Goal: Task Accomplishment & Management: Use online tool/utility

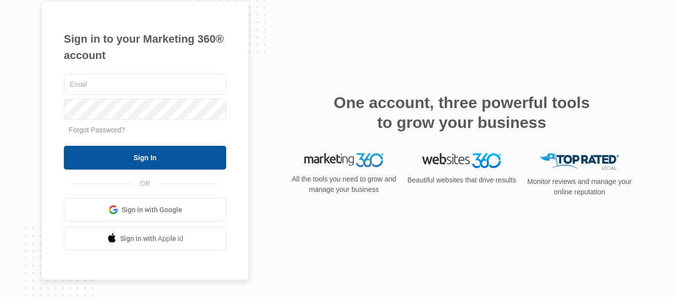
type input "[PERSON_NAME][EMAIL_ADDRESS][DOMAIN_NAME]"
click at [166, 156] on input "Sign In" at bounding box center [145, 158] width 162 height 24
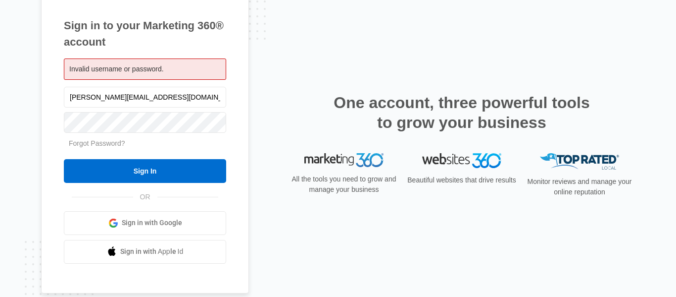
click at [0, 296] on nordpass-portal at bounding box center [0, 297] width 0 height 0
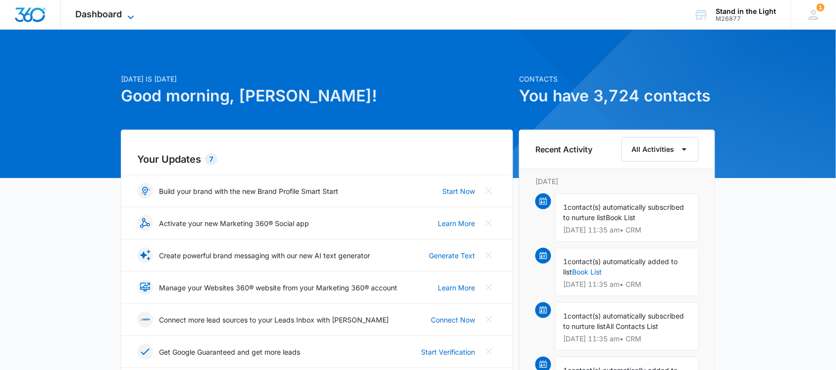
click at [99, 9] on span "Dashboard" at bounding box center [99, 14] width 47 height 10
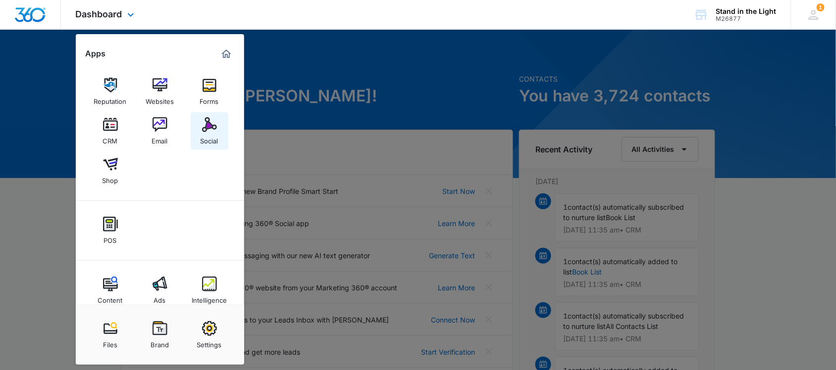
click at [208, 129] on img at bounding box center [209, 124] width 15 height 15
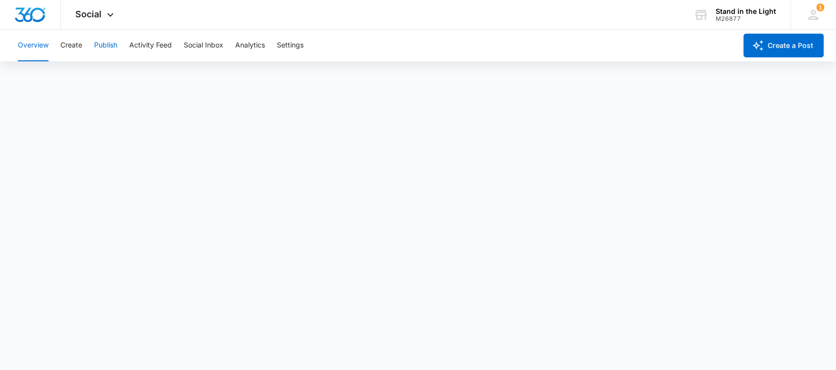
click at [113, 41] on button "Publish" at bounding box center [105, 46] width 23 height 32
click at [33, 43] on button "Overview" at bounding box center [33, 46] width 31 height 32
click at [115, 48] on button "Publish" at bounding box center [105, 46] width 23 height 32
click at [189, 48] on button "Social Inbox" at bounding box center [204, 46] width 40 height 32
click at [244, 45] on button "Analytics" at bounding box center [250, 46] width 30 height 32
